Goal: Transaction & Acquisition: Obtain resource

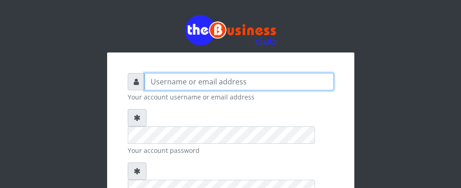
click at [249, 77] on input "text" at bounding box center [239, 81] width 189 height 17
type input "Talentino"
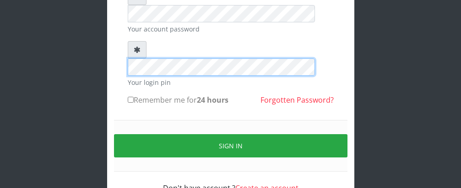
scroll to position [124, 0]
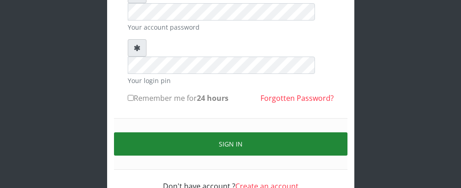
click at [238, 133] on button "Sign in" at bounding box center [230, 144] width 233 height 23
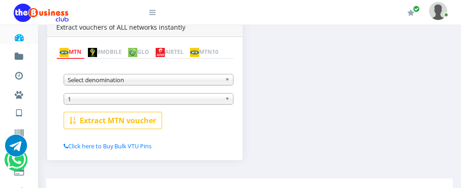
scroll to position [194, 0]
click at [103, 85] on span "Select denomination" at bounding box center [144, 80] width 153 height 11
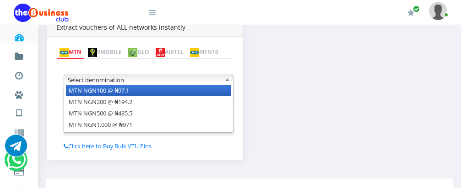
click at [130, 94] on li "MTN NGN100 @ ₦97.1" at bounding box center [148, 90] width 165 height 11
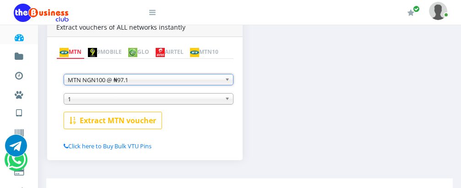
scroll to position [0, 0]
click at [130, 101] on span "1" at bounding box center [144, 99] width 153 height 11
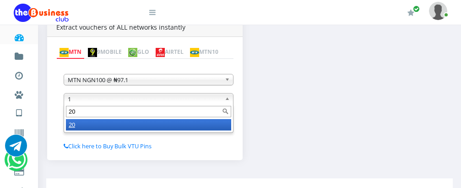
type input "20"
click at [129, 126] on li "20" at bounding box center [148, 124] width 165 height 11
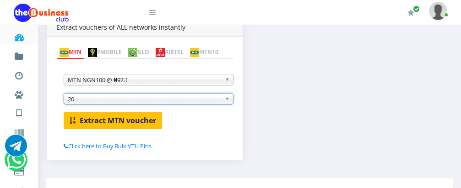
click at [108, 120] on b "Extract MTN voucher" at bounding box center [118, 121] width 76 height 10
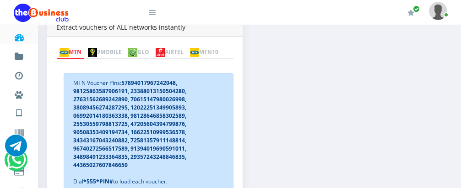
click at [79, 46] on link "MTN" at bounding box center [70, 52] width 28 height 13
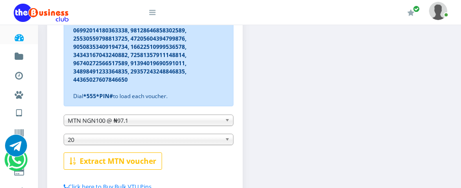
scroll to position [287, 0]
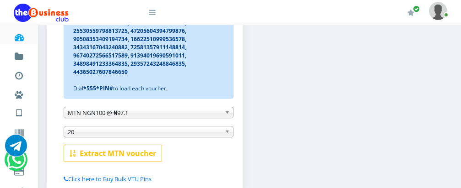
click at [226, 115] on b at bounding box center [229, 112] width 8 height 11
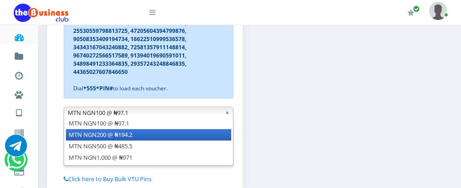
click at [217, 136] on li "MTN NGN200 @ ₦194.2" at bounding box center [148, 134] width 165 height 11
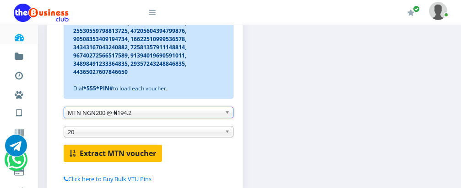
click at [134, 159] on b "Extract MTN voucher" at bounding box center [118, 154] width 76 height 10
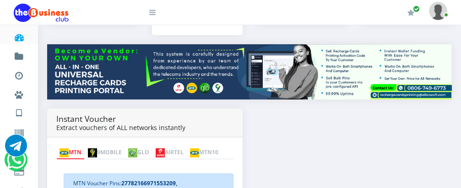
scroll to position [95, 0]
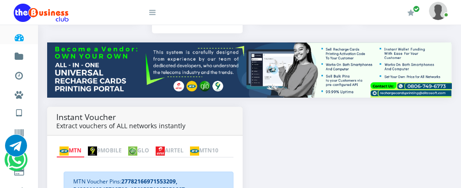
click at [165, 147] on img at bounding box center [160, 151] width 9 height 9
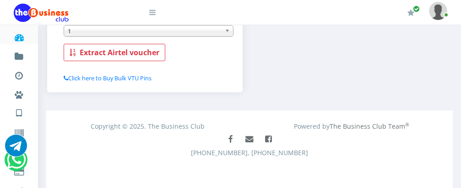
scroll to position [238, 0]
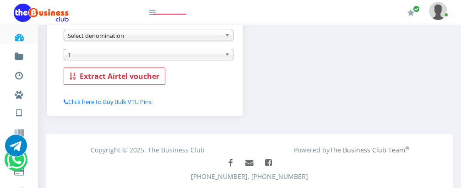
click at [226, 36] on b at bounding box center [229, 35] width 8 height 11
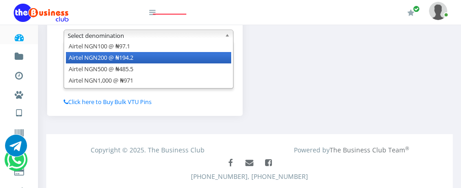
click at [220, 61] on li "Airtel NGN200 @ ₦194.2" at bounding box center [148, 57] width 165 height 11
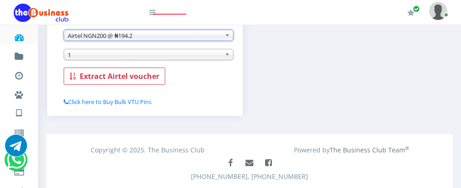
click at [227, 56] on b at bounding box center [229, 54] width 8 height 11
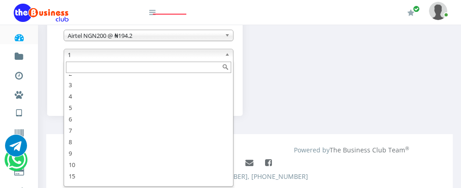
scroll to position [27, 0]
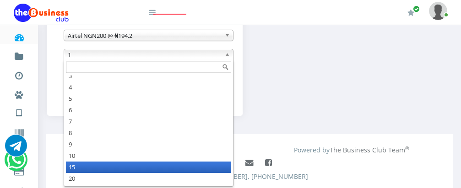
click at [145, 170] on li "15" at bounding box center [148, 167] width 165 height 11
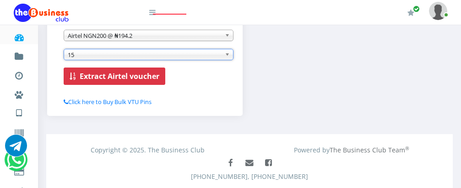
click at [98, 78] on b "Extract Airtel voucher" at bounding box center [120, 76] width 80 height 10
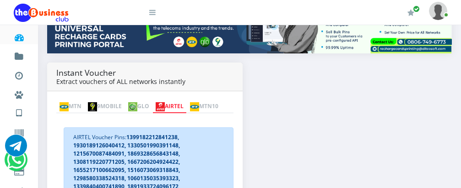
scroll to position [129, 0]
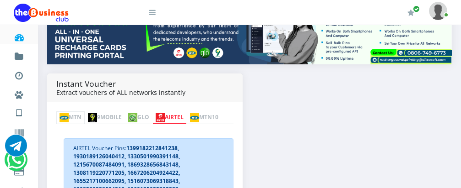
click at [76, 112] on link "MTN" at bounding box center [70, 118] width 28 height 13
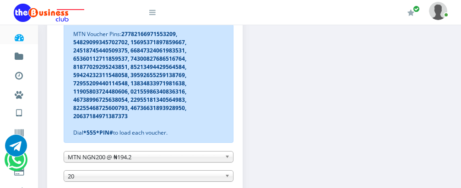
scroll to position [257, 0]
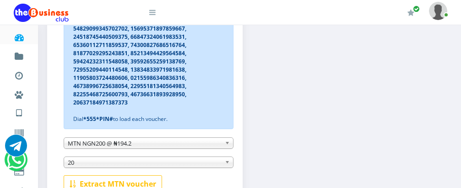
click at [224, 145] on link "MTN NGN200 @ ₦194.2" at bounding box center [149, 143] width 170 height 11
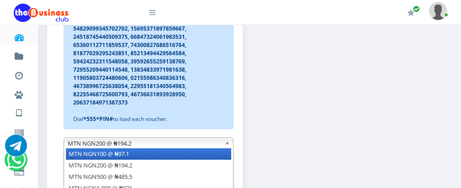
click at [218, 160] on li "MTN NGN100 @ ₦97.1" at bounding box center [148, 154] width 165 height 11
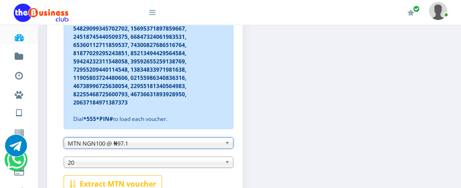
click at [226, 165] on b at bounding box center [229, 162] width 8 height 11
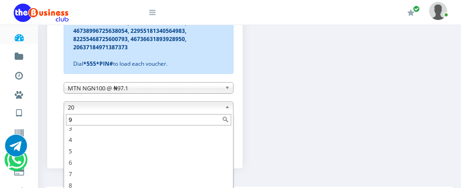
scroll to position [0, 0]
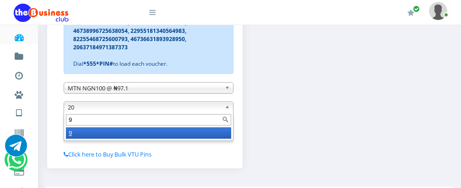
type input "9"
click at [183, 133] on li "9" at bounding box center [148, 133] width 165 height 11
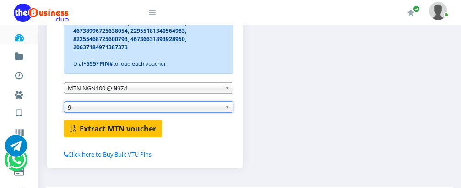
click at [120, 132] on b "Extract MTN voucher" at bounding box center [118, 129] width 76 height 10
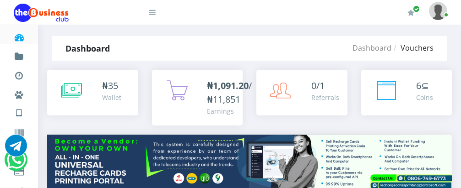
scroll to position [4, 0]
